Goal: Information Seeking & Learning: Learn about a topic

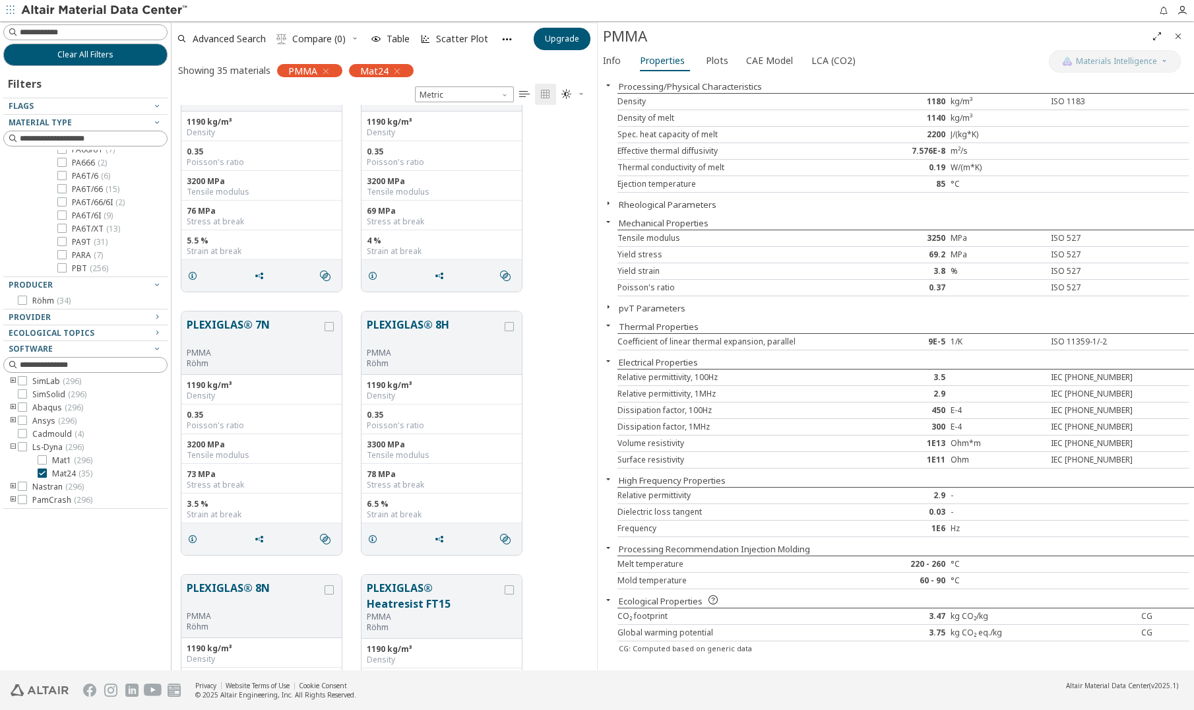
scroll to position [555, 416]
click at [257, 358] on div "PMMA" at bounding box center [254, 353] width 135 height 11
click at [288, 451] on div "Tensile modulus" at bounding box center [262, 455] width 150 height 11
click at [420, 416] on div "0.35" at bounding box center [442, 415] width 150 height 11
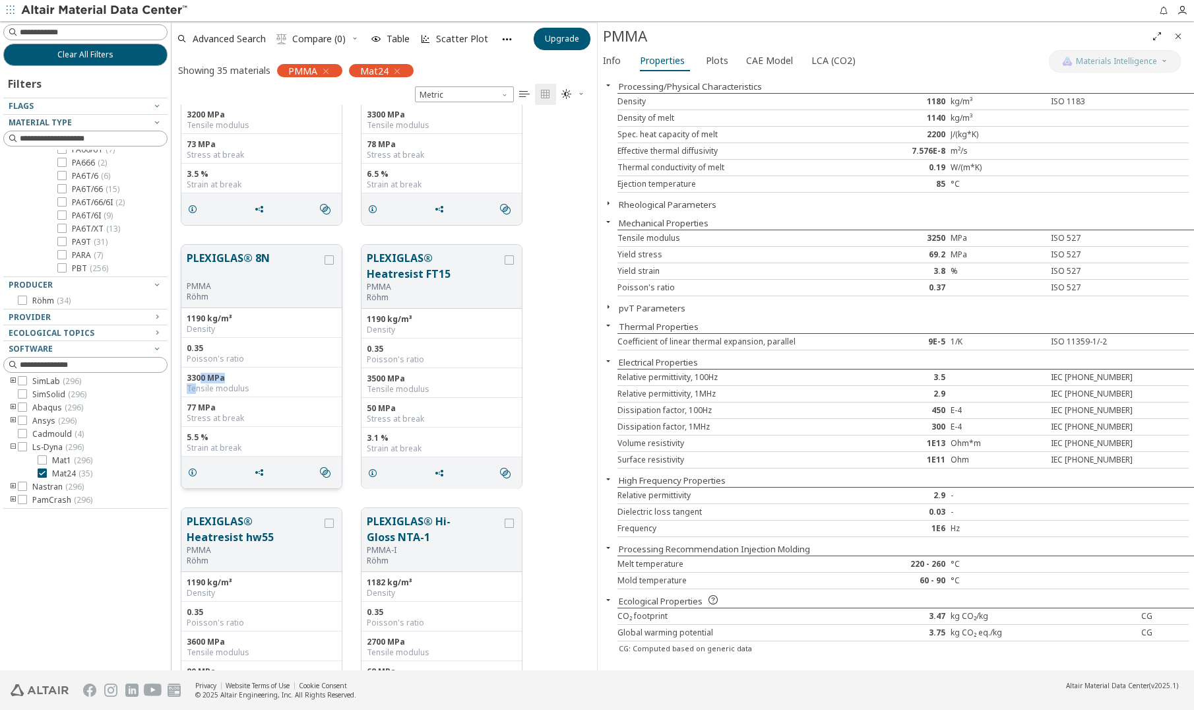
drag, startPoint x: 193, startPoint y: 385, endPoint x: 207, endPoint y: 382, distance: 14.2
click at [207, 382] on div "3300 MPa Tensile modulus" at bounding box center [261, 382] width 160 height 30
drag, startPoint x: 207, startPoint y: 382, endPoint x: 215, endPoint y: 379, distance: 8.3
click at [215, 380] on div "3300 MPa" at bounding box center [262, 378] width 150 height 11
click at [217, 246] on div "PLEXIGLAS® 8N PMMA Röhm" at bounding box center [261, 276] width 160 height 63
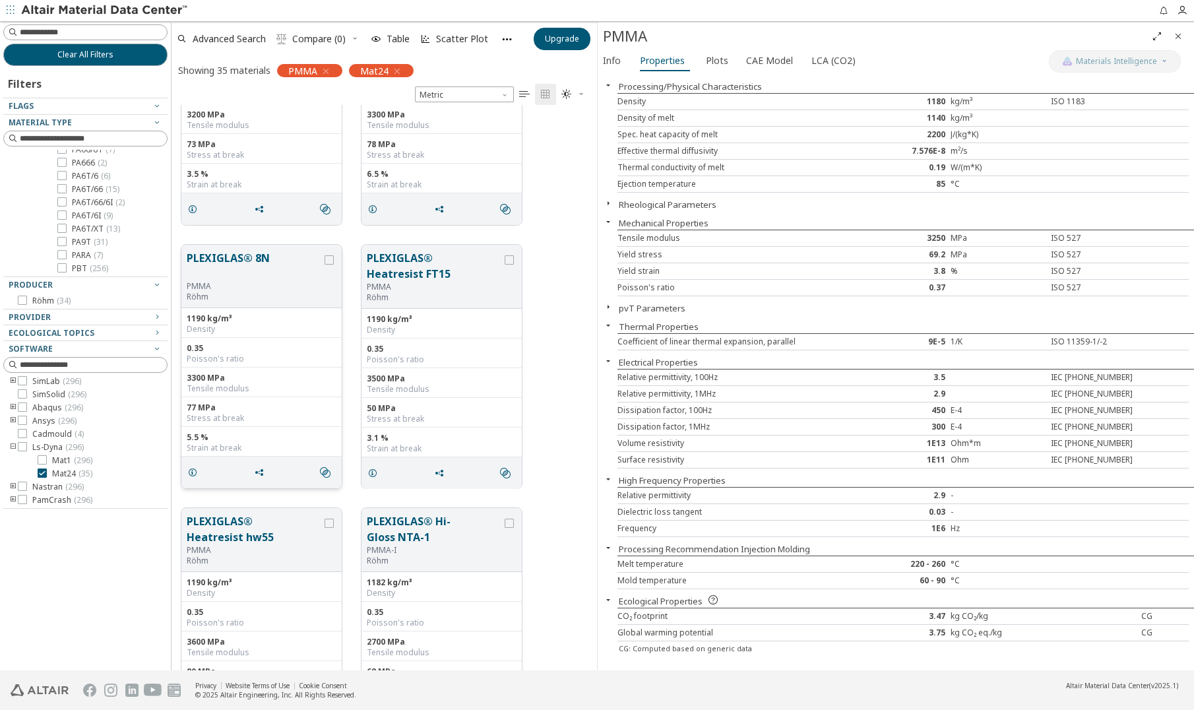
click at [222, 261] on button "PLEXIGLAS® 8N" at bounding box center [254, 265] width 135 height 31
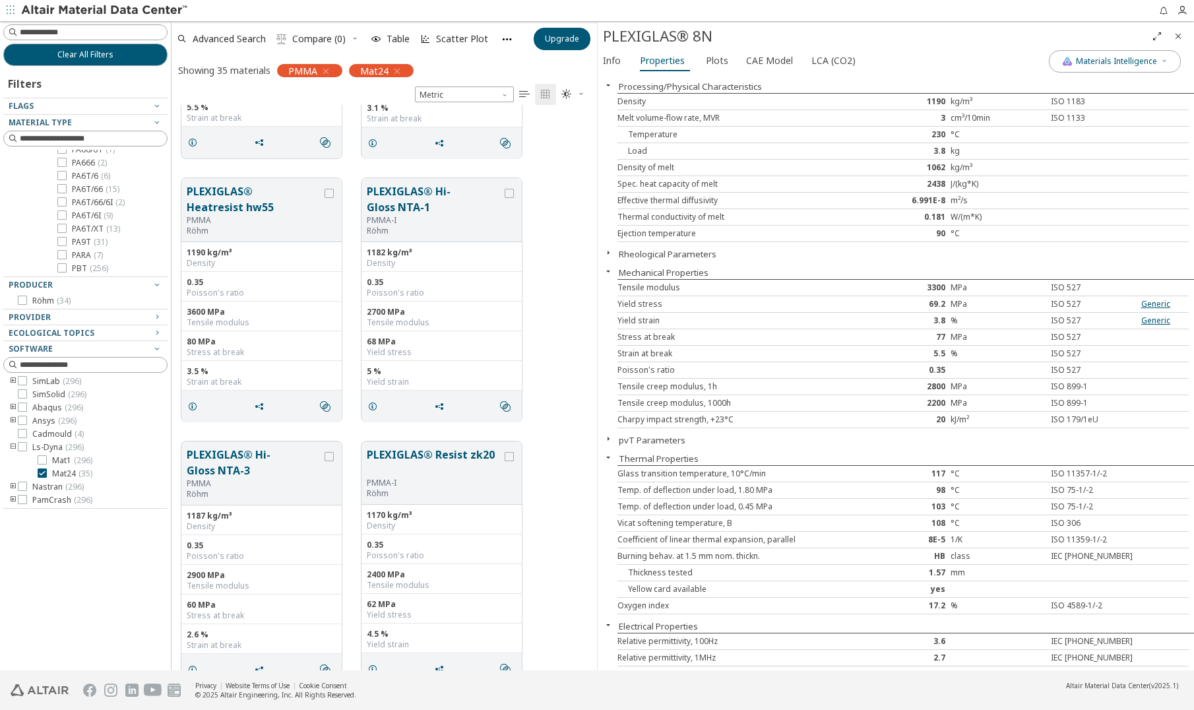
scroll to position [1056, 0]
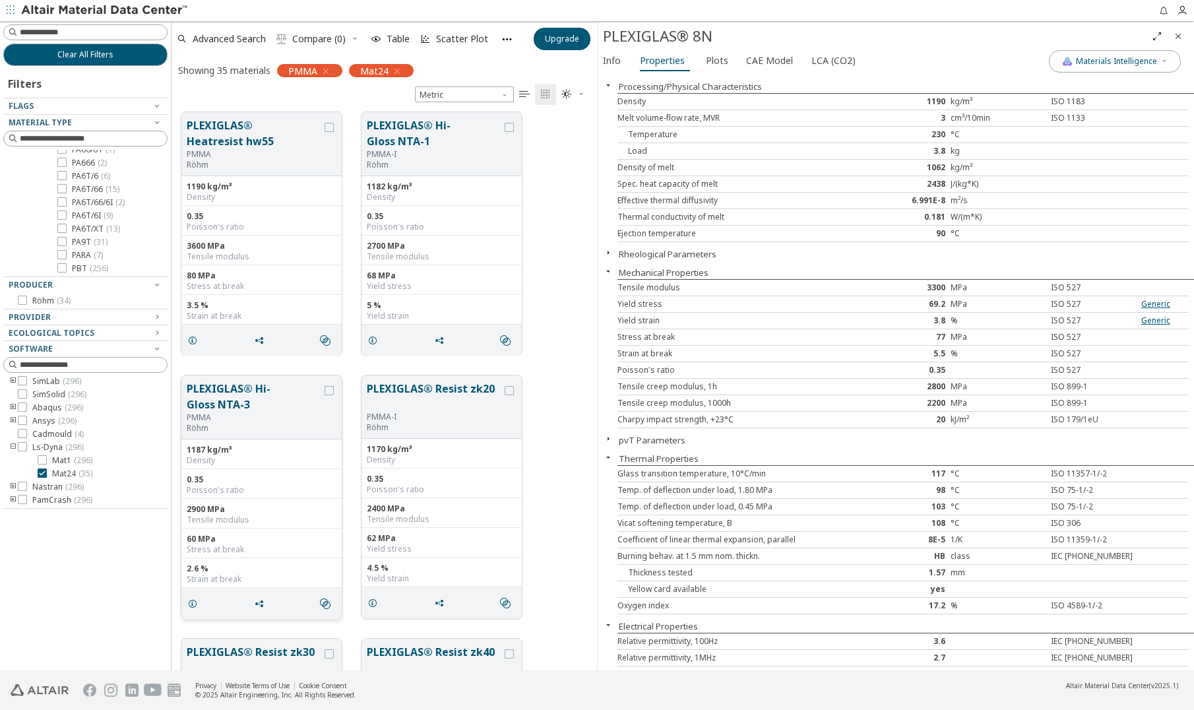
click at [201, 397] on button "PLEXIGLAS® Hi-Gloss NTA-3" at bounding box center [254, 397] width 135 height 32
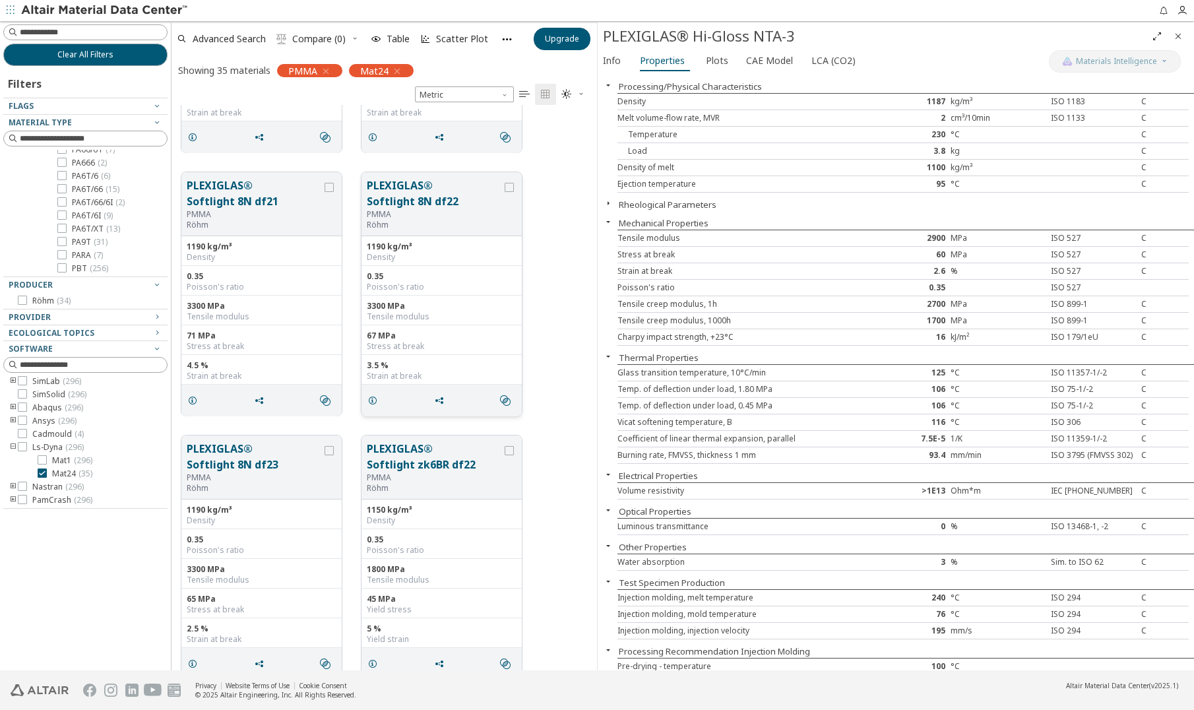
scroll to position [3383, 0]
